Goal: Navigation & Orientation: Find specific page/section

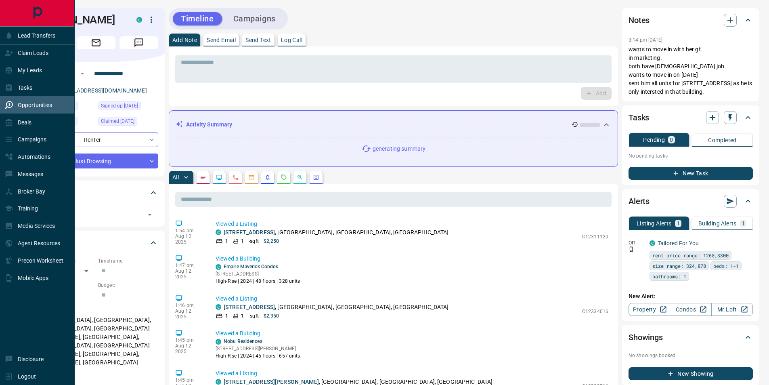
click at [45, 106] on p "Opportunities" at bounding box center [35, 105] width 34 height 6
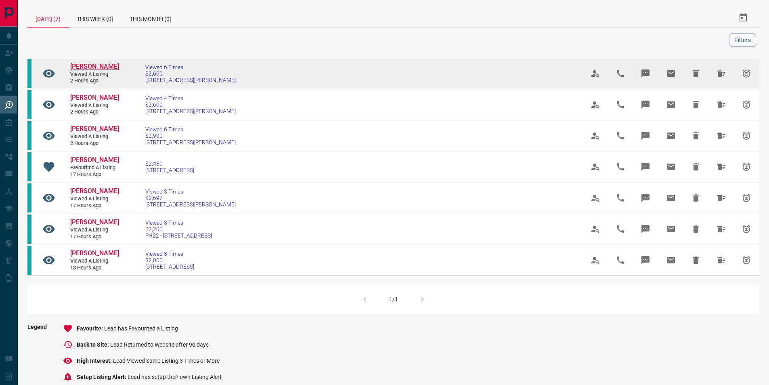
click at [101, 65] on span "[PERSON_NAME]" at bounding box center [94, 67] width 49 height 8
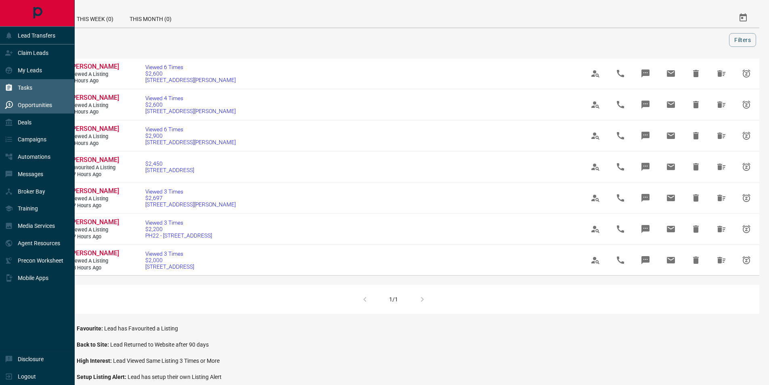
click at [38, 85] on div "Tasks" at bounding box center [37, 87] width 75 height 17
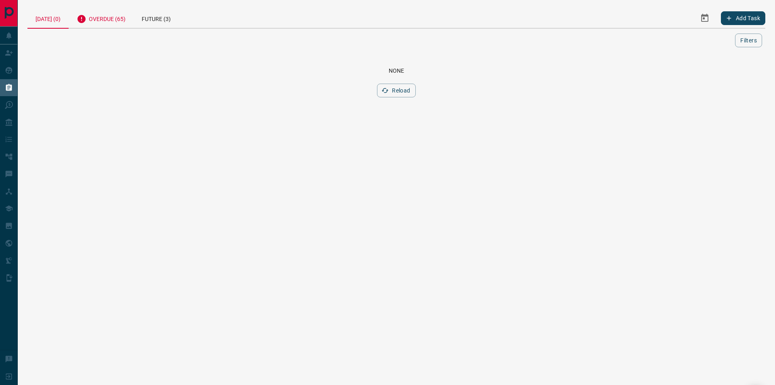
click at [120, 23] on div "Overdue (65)" at bounding box center [101, 18] width 65 height 20
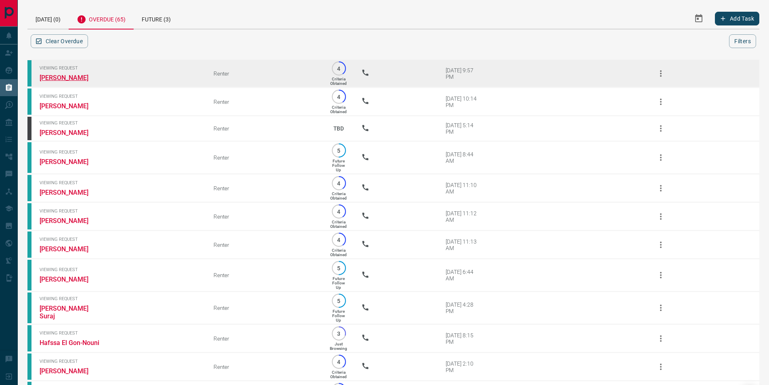
click at [79, 75] on link "[PERSON_NAME]" at bounding box center [70, 78] width 61 height 8
